Goal: Task Accomplishment & Management: Use online tool/utility

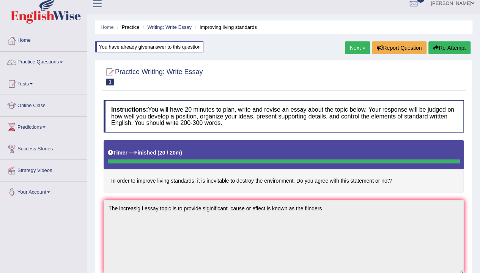
click at [439, 46] on button "Re-Attempt" at bounding box center [449, 47] width 42 height 13
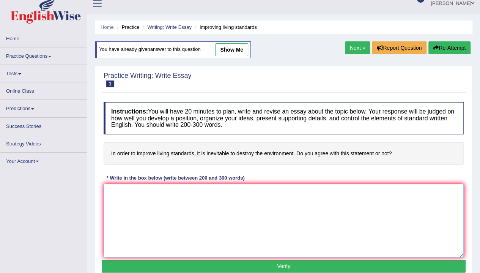
click at [264, 197] on textarea at bounding box center [284, 221] width 360 height 74
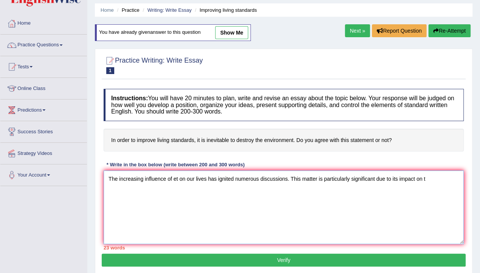
scroll to position [24, 0]
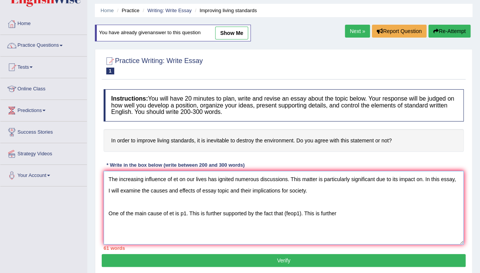
click at [346, 211] on textarea "The increasing influence of et on our lives has ignited numerous discussions. T…" at bounding box center [284, 208] width 360 height 74
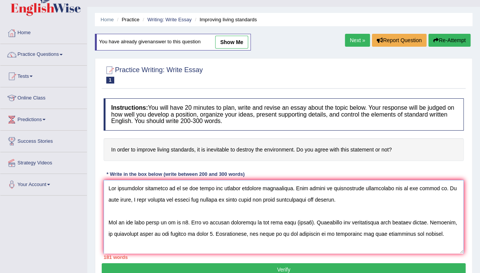
scroll to position [19, 0]
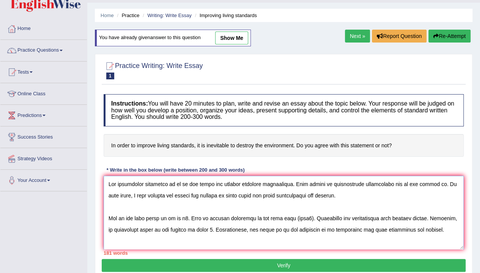
click at [177, 182] on textarea at bounding box center [284, 213] width 360 height 74
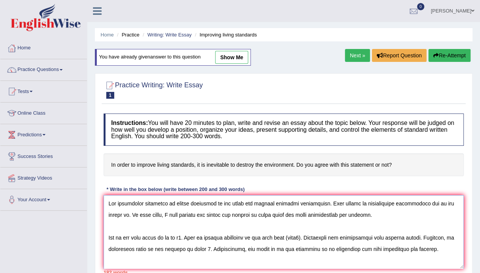
click at [114, 220] on textarea at bounding box center [284, 232] width 360 height 74
click at [120, 217] on textarea at bounding box center [284, 232] width 360 height 74
type textarea "The increasing influence of living standards on our lives has ignited numerous …"
